Goal: Find specific fact: Find specific fact

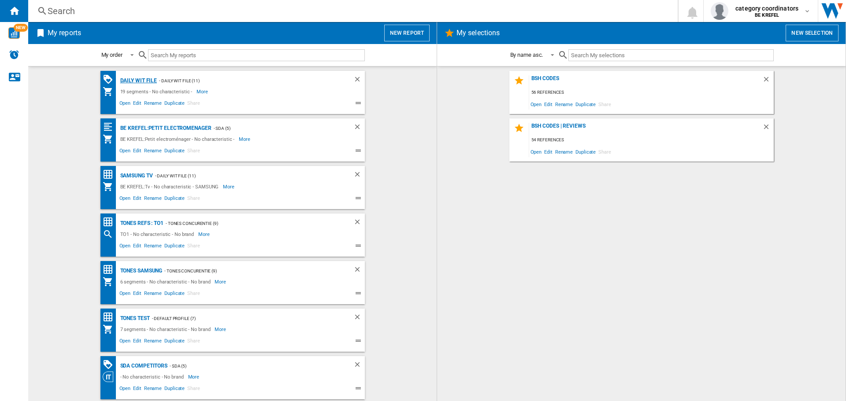
click at [136, 80] on div "Daily WIT file" at bounding box center [137, 80] width 39 height 11
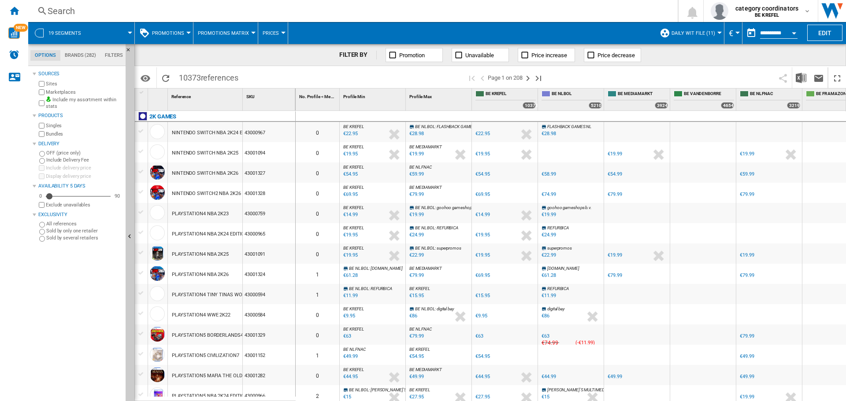
click at [269, 37] on button "Prices" at bounding box center [272, 33] width 21 height 22
click at [283, 15] on md-backdrop at bounding box center [423, 200] width 846 height 401
click at [188, 33] on div at bounding box center [188, 33] width 4 height 2
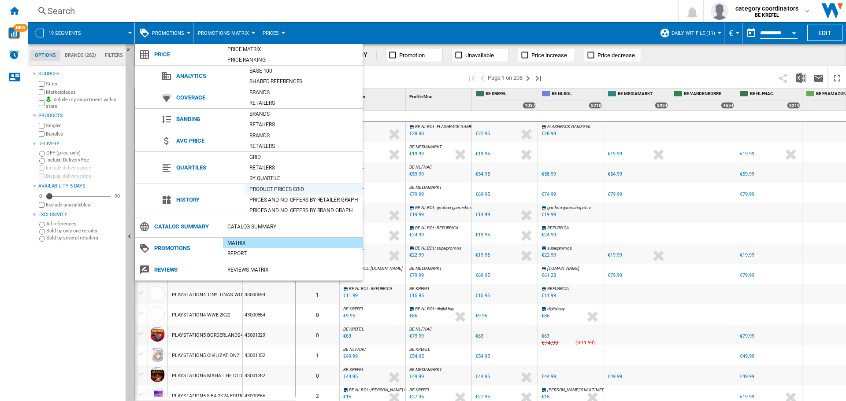
click at [273, 187] on div "Product prices grid" at bounding box center [304, 189] width 118 height 9
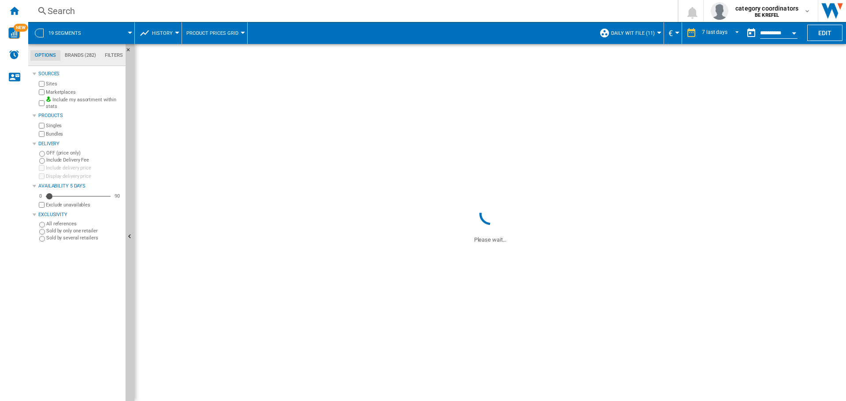
click at [86, 4] on div "Search Search 0 category coordinators BE KREFEL BE KREFEL My settings Logout" at bounding box center [436, 11] width 817 height 22
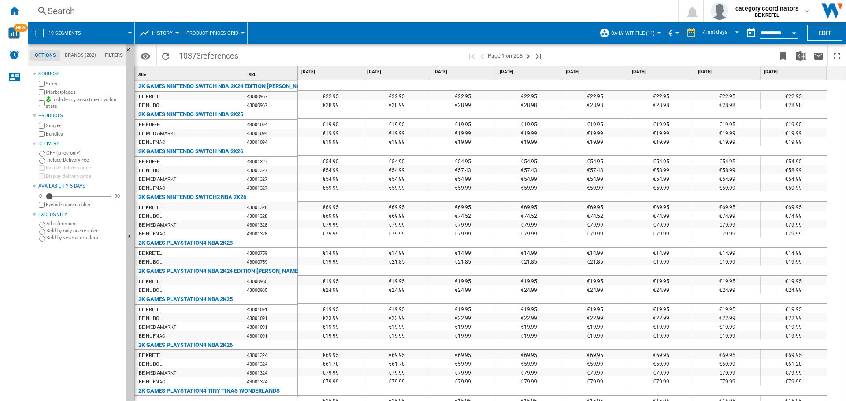
click at [82, 13] on div "Search" at bounding box center [351, 11] width 607 height 12
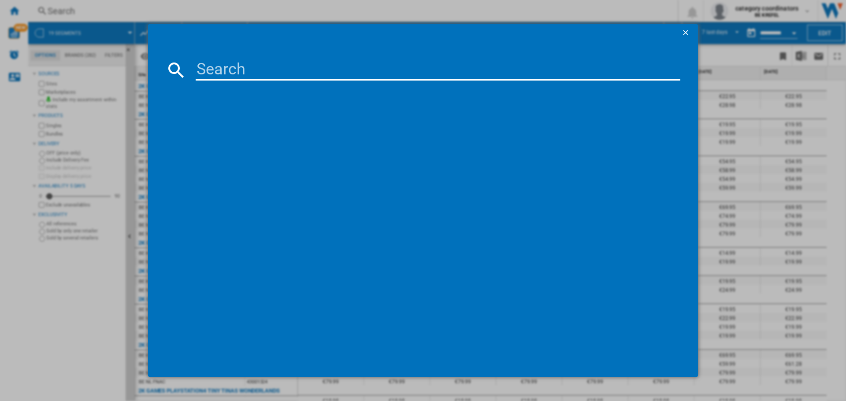
click at [236, 69] on input at bounding box center [438, 69] width 484 height 21
type input "12006796"
click at [279, 121] on div "SAMSUNG NZ84C5047FK NOIR" at bounding box center [427, 127] width 500 height 14
click at [247, 129] on div "SAMSUNG NZ84C5047FK NOIR" at bounding box center [429, 126] width 476 height 9
